Goal: Task Accomplishment & Management: Use online tool/utility

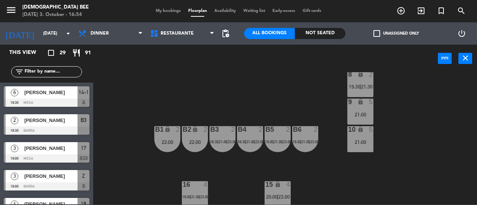
scroll to position [38, 0]
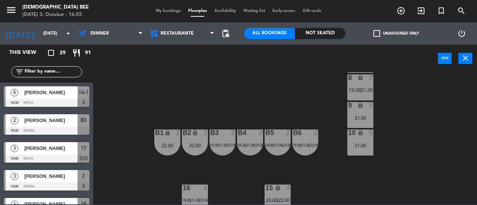
click at [361, 125] on div "9 lock 5 21:00" at bounding box center [360, 115] width 26 height 26
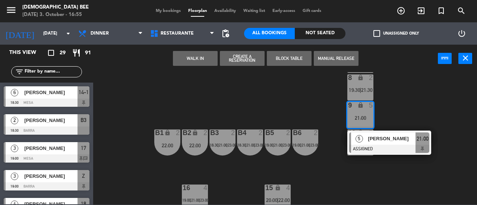
click at [250, 63] on button "Create a Reservation" at bounding box center [242, 58] width 45 height 15
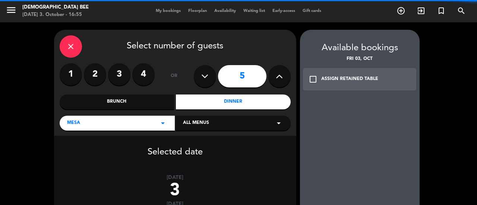
click at [146, 78] on label "4" at bounding box center [143, 74] width 22 height 22
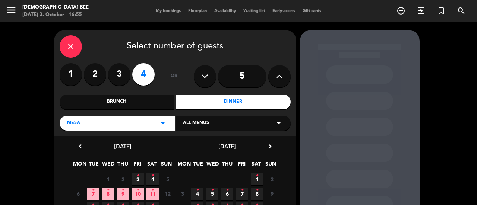
click at [136, 176] on icon "•" at bounding box center [137, 176] width 3 height 12
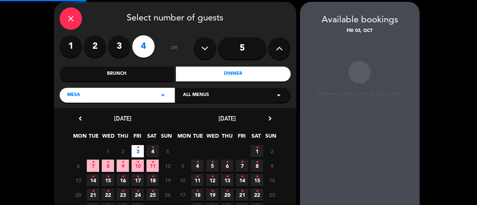
scroll to position [30, 0]
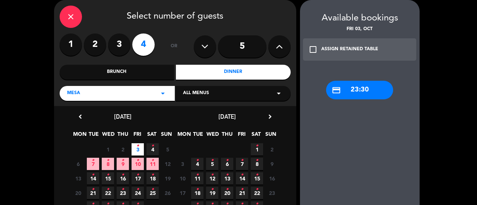
click at [353, 52] on div "ASSIGN RETAINED TABLE" at bounding box center [349, 49] width 57 height 7
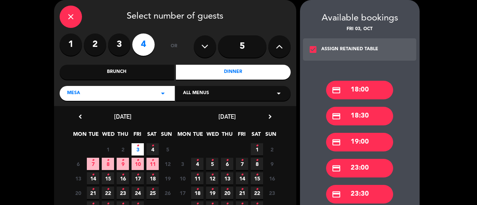
click at [368, 147] on div "credit_card 19:00" at bounding box center [359, 142] width 67 height 19
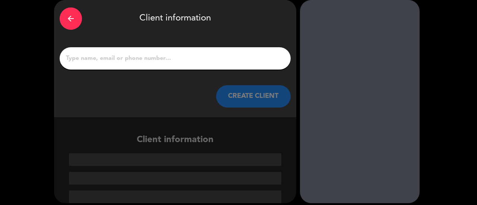
click at [248, 63] on input "1" at bounding box center [175, 58] width 220 height 10
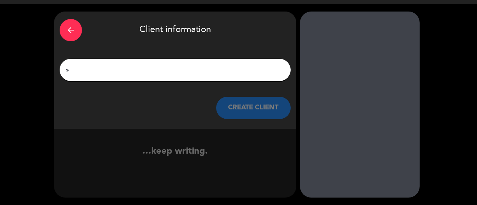
scroll to position [18, 0]
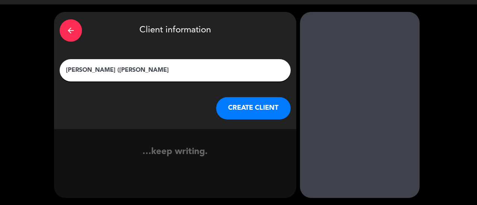
type input "[PERSON_NAME] ([PERSON_NAME] )"
click at [267, 111] on button "CREATE CLIENT" at bounding box center [253, 108] width 74 height 22
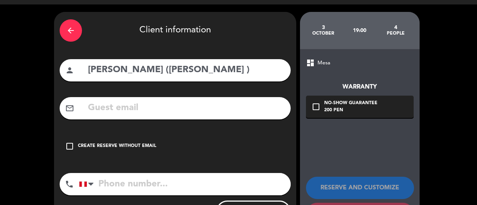
click at [74, 153] on div "check_box_outline_blank Create reserve without email" at bounding box center [175, 146] width 231 height 22
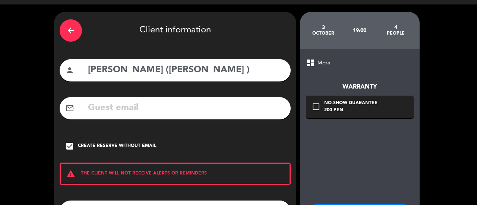
scroll to position [82, 0]
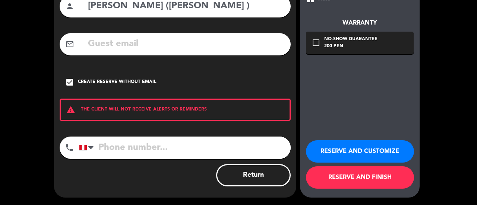
click at [353, 174] on button "RESERVE AND FINISH" at bounding box center [360, 177] width 108 height 22
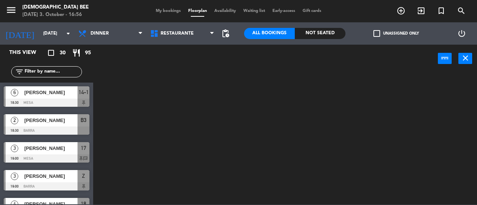
click at [164, 13] on span "My bookings" at bounding box center [168, 11] width 32 height 4
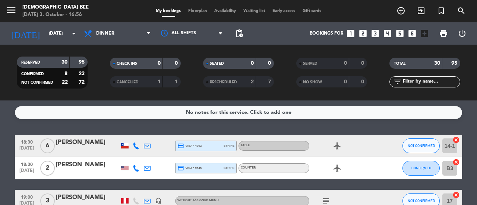
click at [193, 13] on span "Floorplan" at bounding box center [197, 11] width 26 height 4
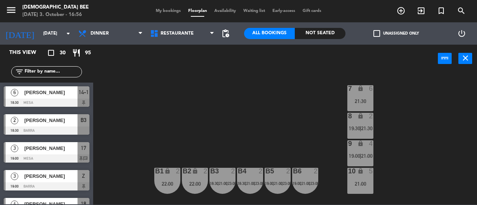
click at [368, 156] on span "21:00" at bounding box center [367, 156] width 12 height 6
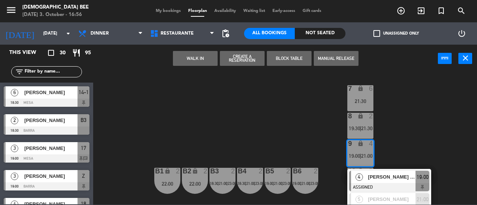
click at [386, 181] on span "[PERSON_NAME] ([PERSON_NAME] )" at bounding box center [392, 177] width 48 height 8
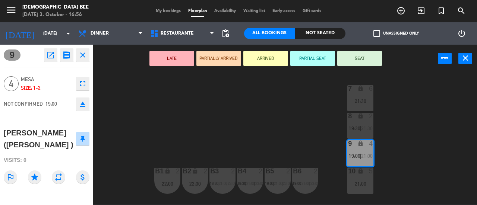
click at [368, 188] on div "10 lock 5 21:00" at bounding box center [360, 181] width 26 height 26
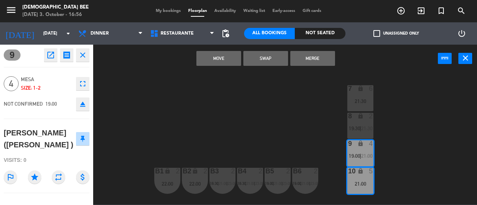
click at [225, 61] on button "Move" at bounding box center [218, 58] width 45 height 15
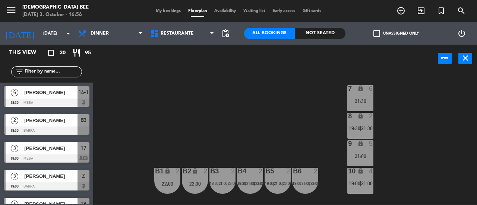
click at [357, 184] on span "19:00" at bounding box center [355, 184] width 12 height 6
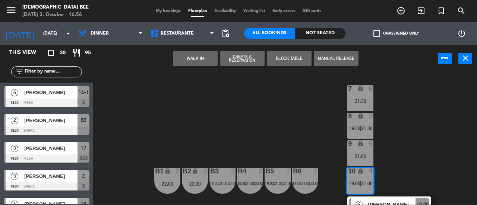
click at [376, 200] on div "[PERSON_NAME] ([PERSON_NAME] )" at bounding box center [391, 205] width 48 height 12
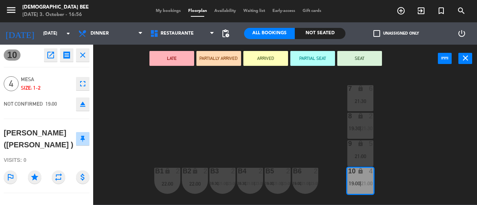
click at [359, 157] on div "21:00" at bounding box center [360, 156] width 26 height 5
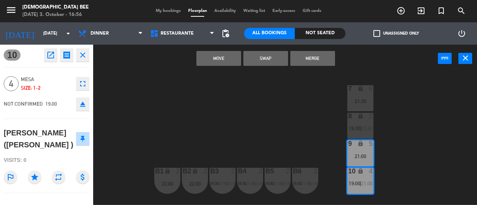
click at [310, 63] on button "Merge" at bounding box center [312, 58] width 45 height 15
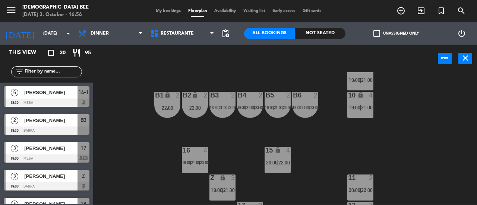
scroll to position [78, 0]
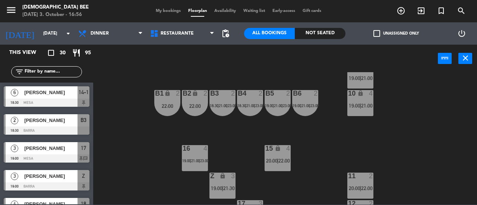
click at [372, 85] on div "9 lock 4 19:00 | 21:00" at bounding box center [360, 76] width 26 height 26
